Goal: Task Accomplishment & Management: Manage account settings

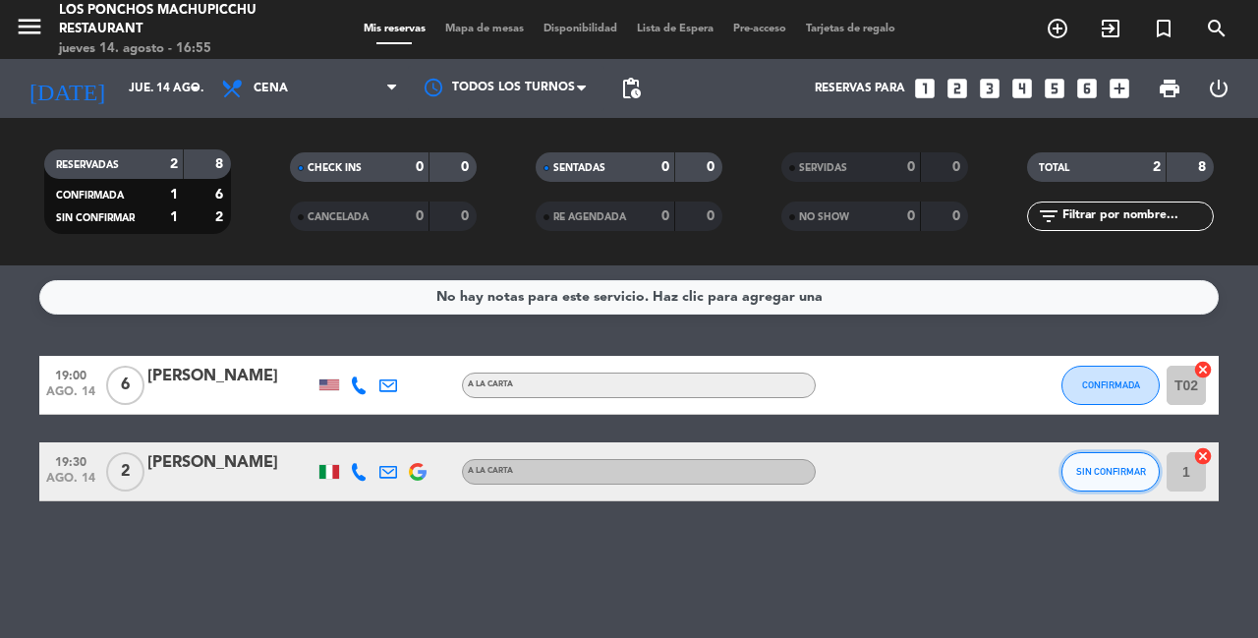
click at [1103, 483] on button "SIN CONFIRMAR" at bounding box center [1110, 471] width 98 height 39
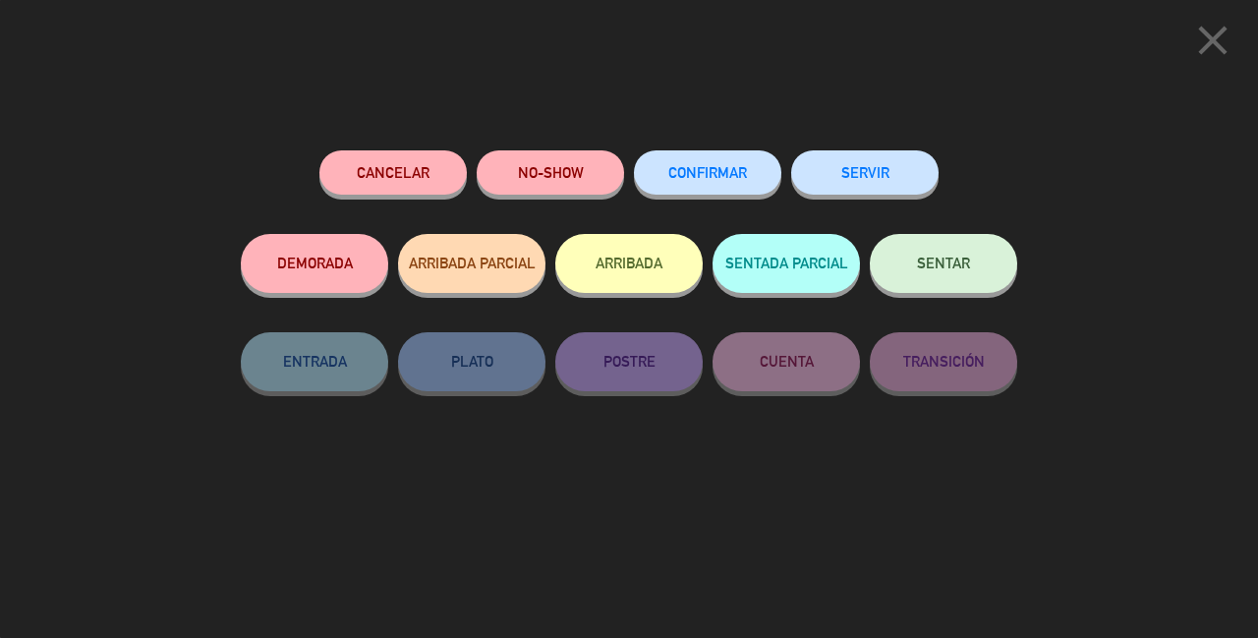
click at [729, 187] on button "CONFIRMAR" at bounding box center [707, 172] width 147 height 44
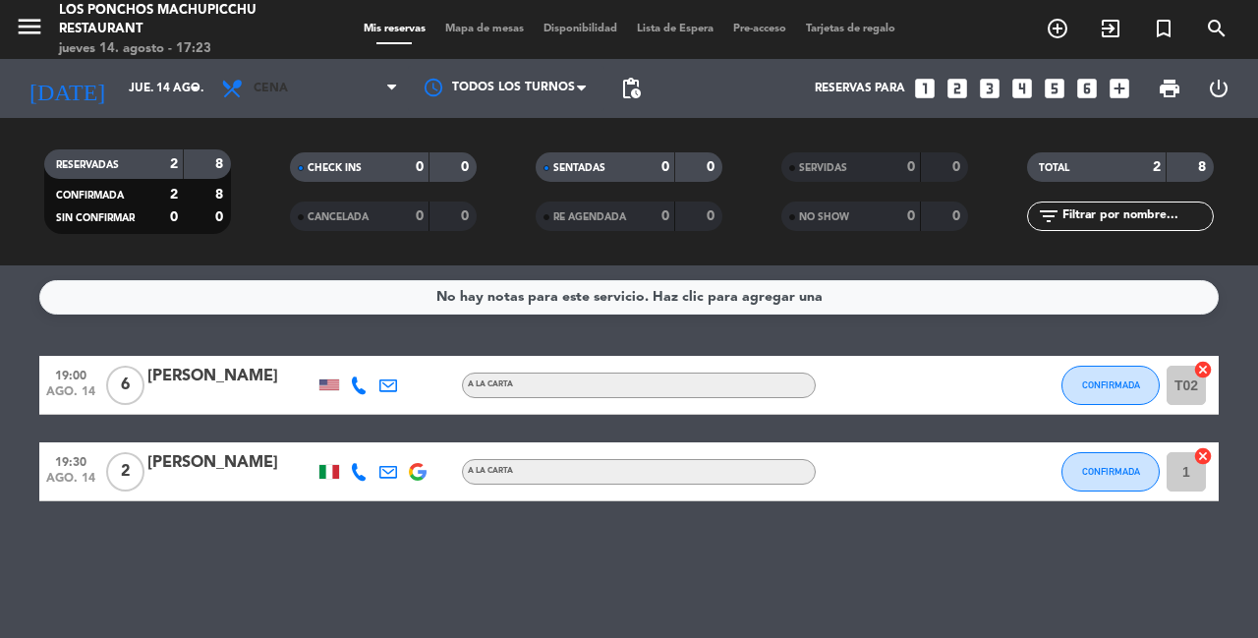
click at [391, 88] on icon at bounding box center [391, 89] width 9 height 16
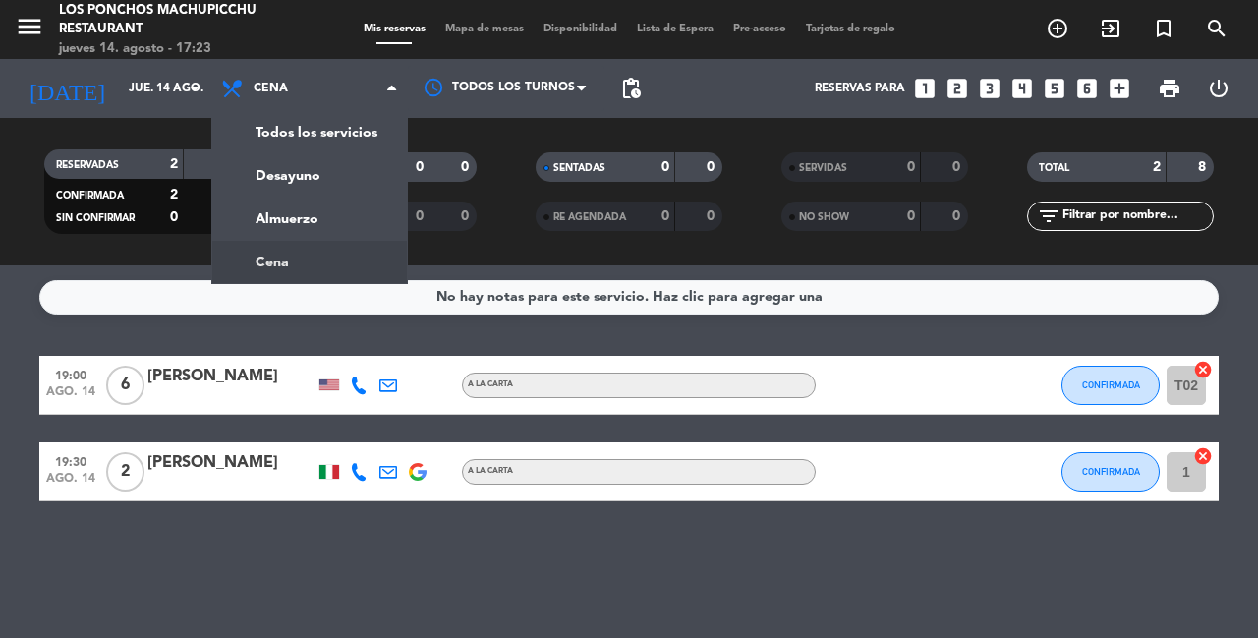
click at [694, 559] on div "No hay notas para este servicio. Haz clic para agregar una 19:00 [DATE] 6 [PERS…" at bounding box center [629, 451] width 1258 height 372
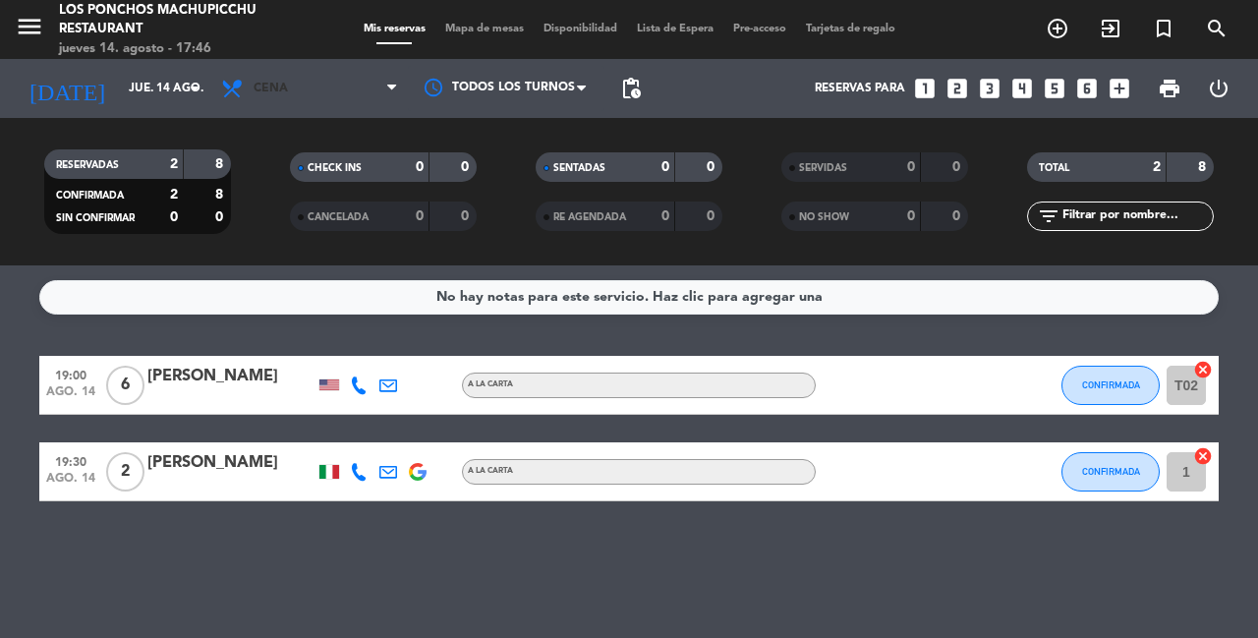
click at [349, 98] on span "Cena" at bounding box center [309, 88] width 197 height 43
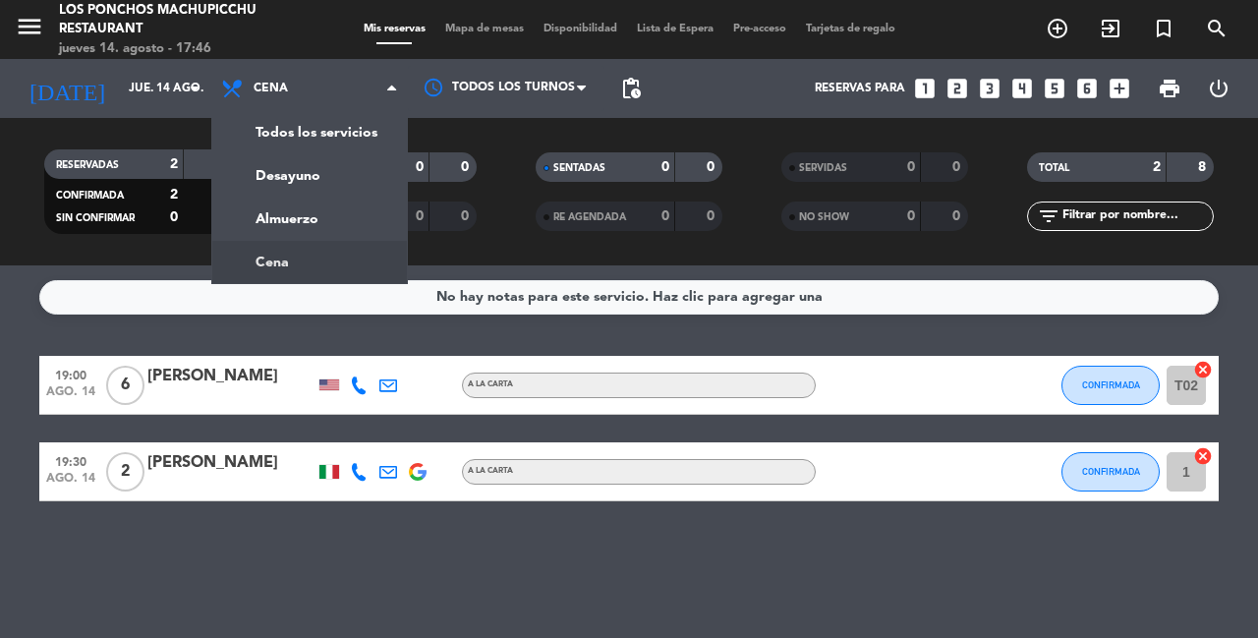
click at [308, 589] on div "No hay notas para este servicio. Haz clic para agregar una 19:00 [DATE] 6 [PERS…" at bounding box center [629, 451] width 1258 height 372
